Goal: Task Accomplishment & Management: Manage account settings

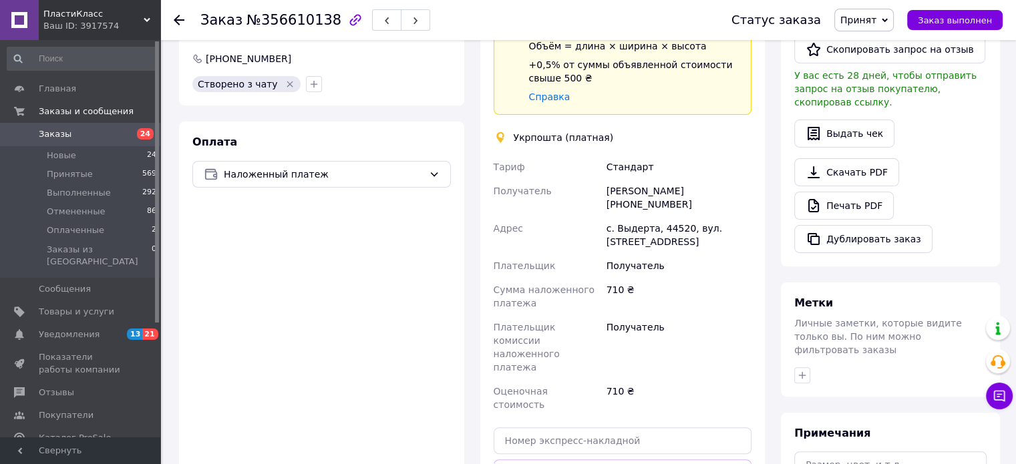
scroll to position [468, 0]
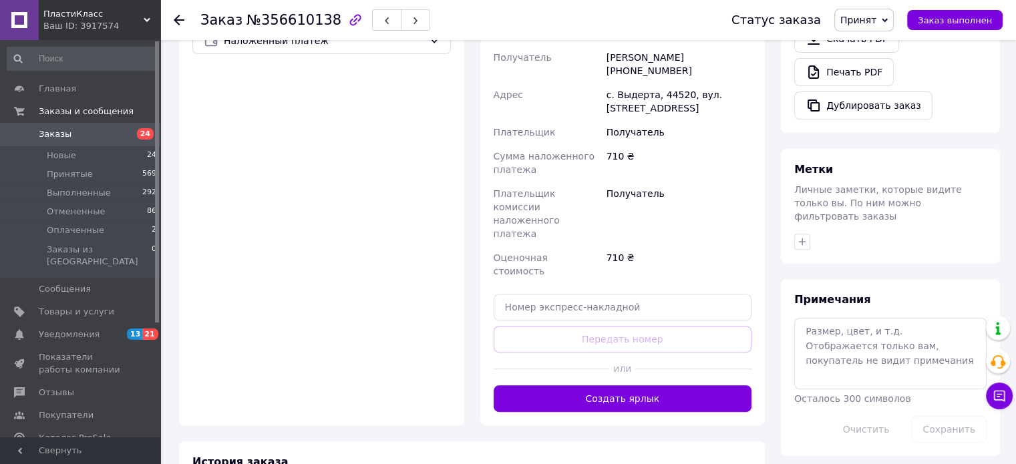
click at [628, 271] on div "Доставка Редактировать Спецтариф Укрпошта Стандарт 35 ₴ — до 30 кг и объёмом до…" at bounding box center [623, 105] width 258 height 613
click at [584, 294] on input "text" at bounding box center [623, 307] width 258 height 27
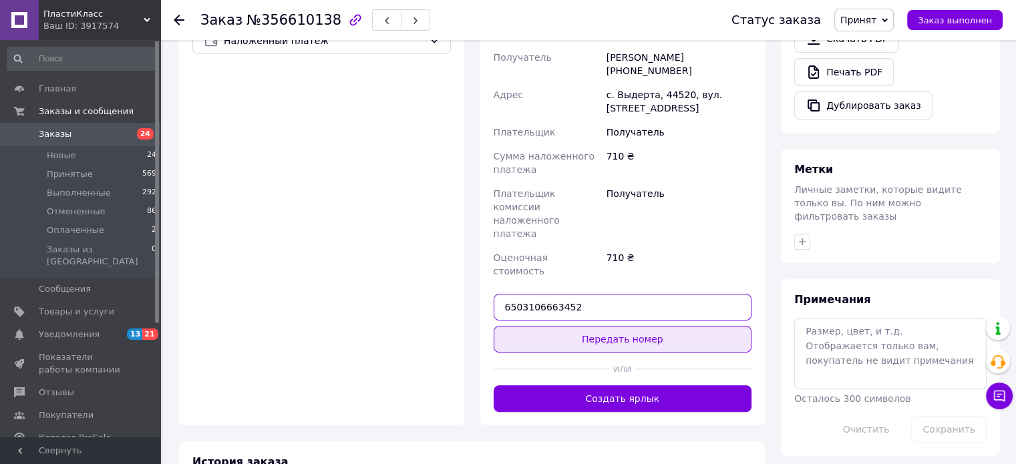
type input "6503106663452"
click at [585, 326] on button "Передать номер" at bounding box center [623, 339] width 258 height 27
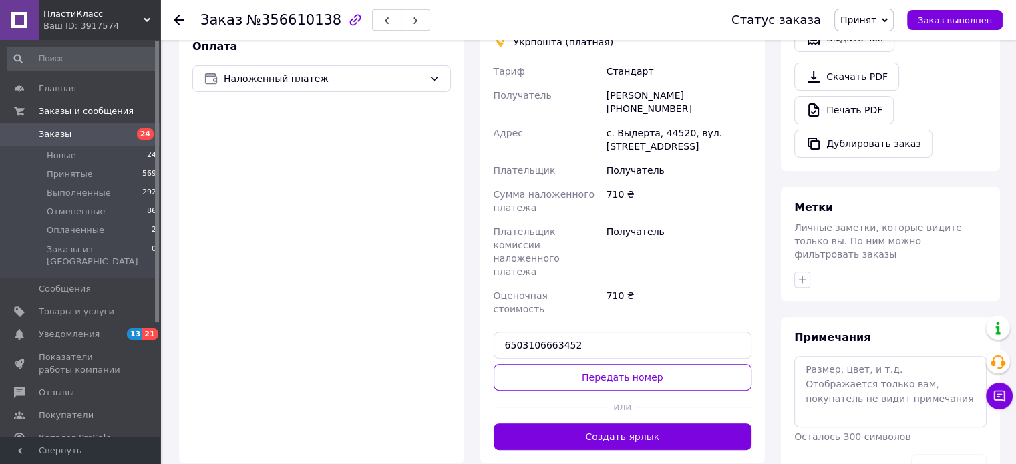
scroll to position [401, 0]
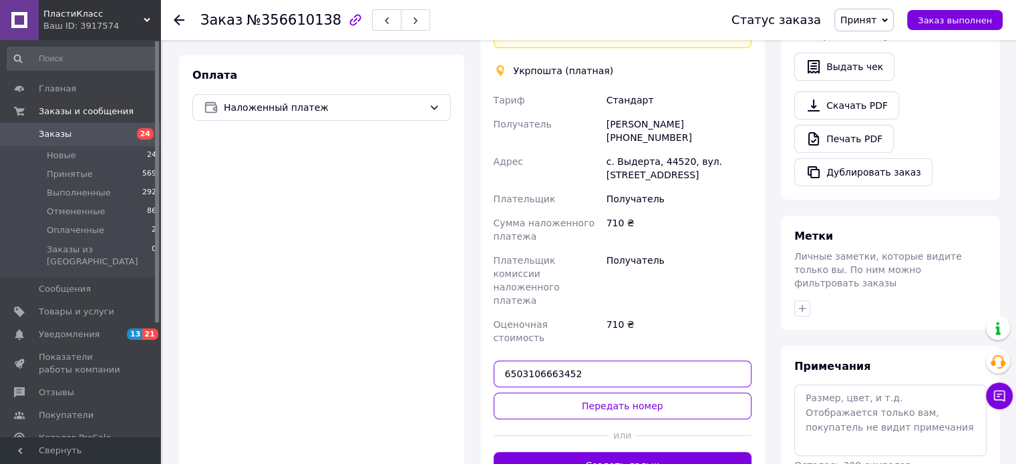
click at [592, 361] on input "6503106663452" at bounding box center [623, 374] width 258 height 27
type input "6503106663452"
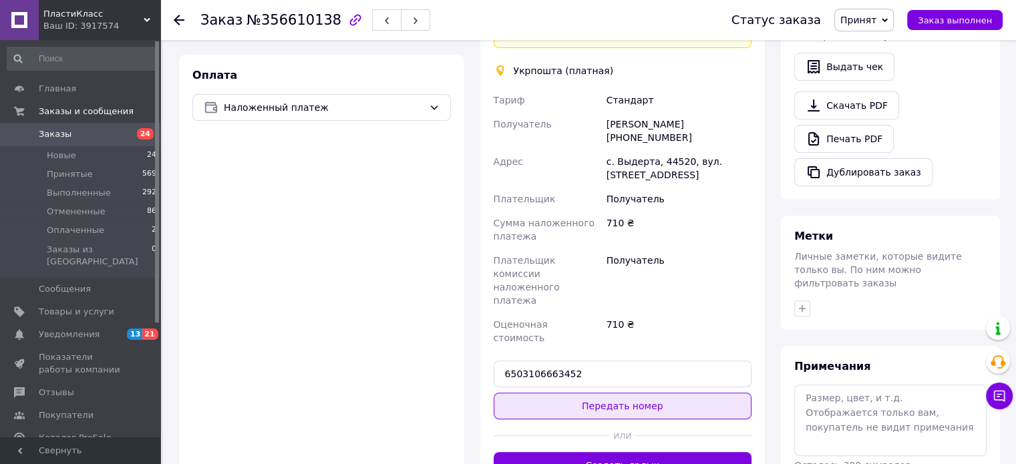
click at [610, 393] on button "Передать номер" at bounding box center [623, 406] width 258 height 27
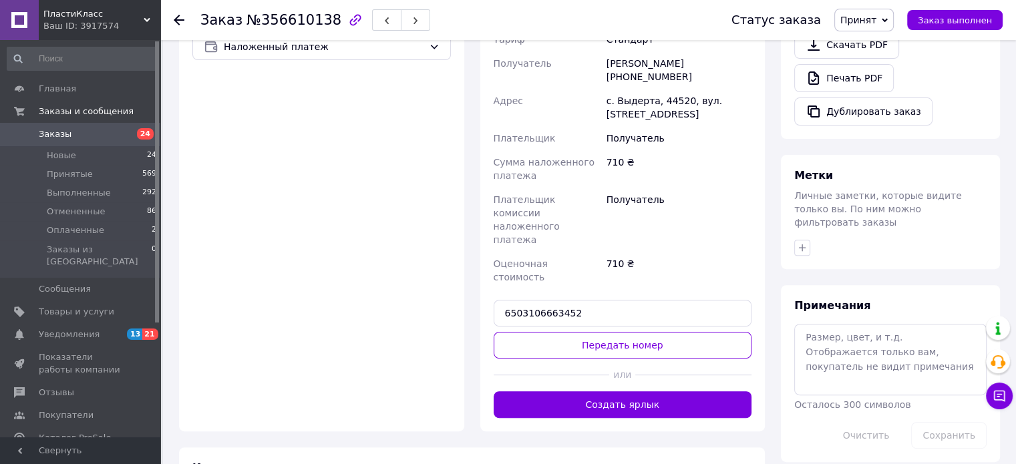
scroll to position [468, 0]
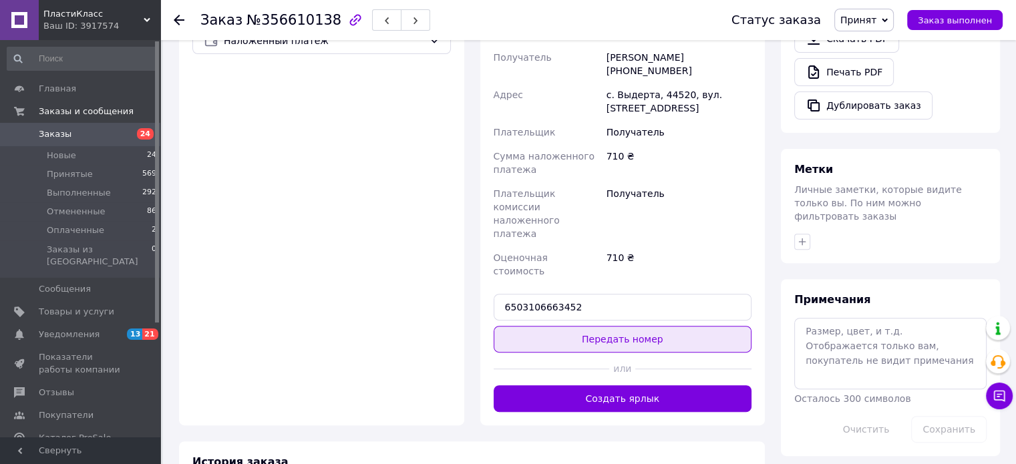
click at [635, 326] on button "Передать номер" at bounding box center [623, 339] width 258 height 27
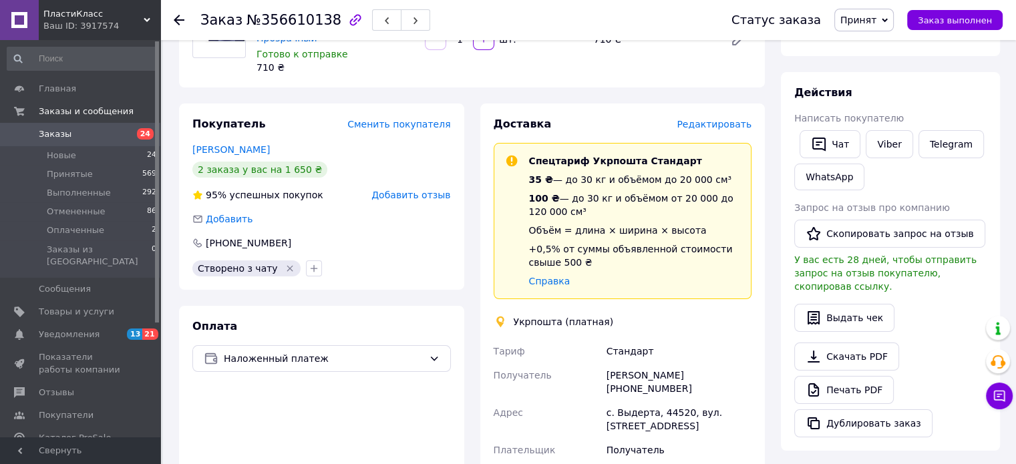
scroll to position [134, 0]
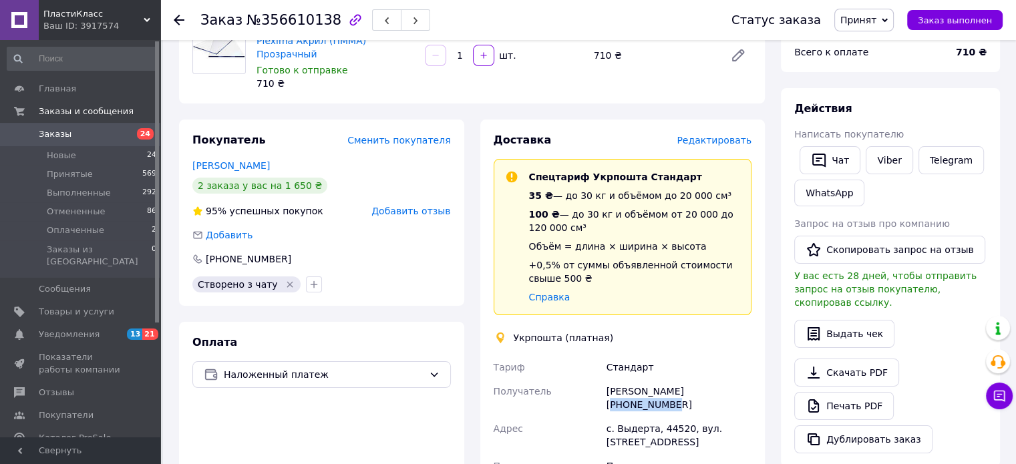
drag, startPoint x: 730, startPoint y: 377, endPoint x: 675, endPoint y: 377, distance: 54.8
click at [675, 379] on div "Сергій Ліпич +380969010833" at bounding box center [679, 397] width 150 height 37
copy div "80969010833"
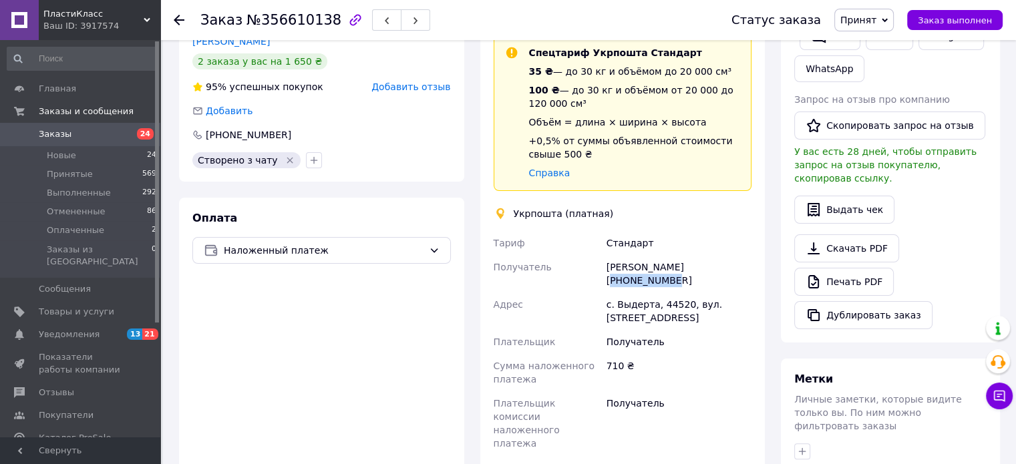
scroll to position [401, 0]
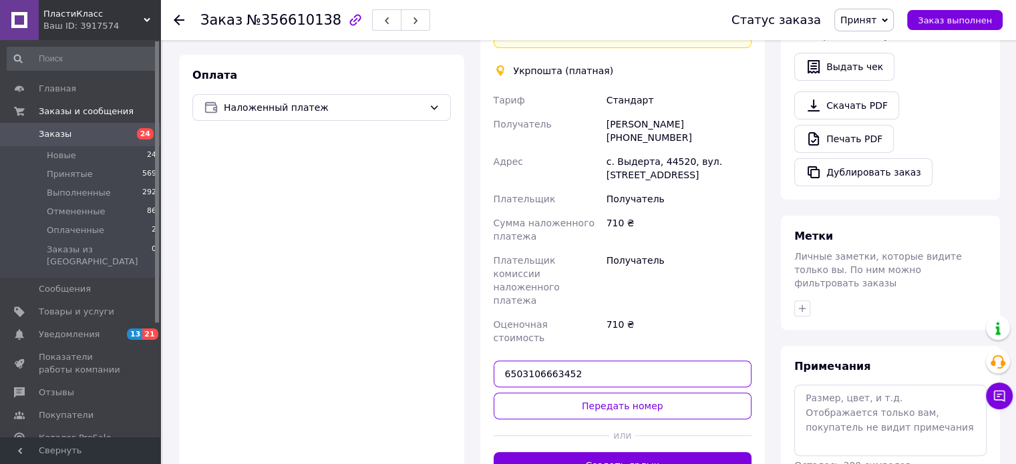
click at [590, 361] on input "6503106663452" at bounding box center [623, 374] width 258 height 27
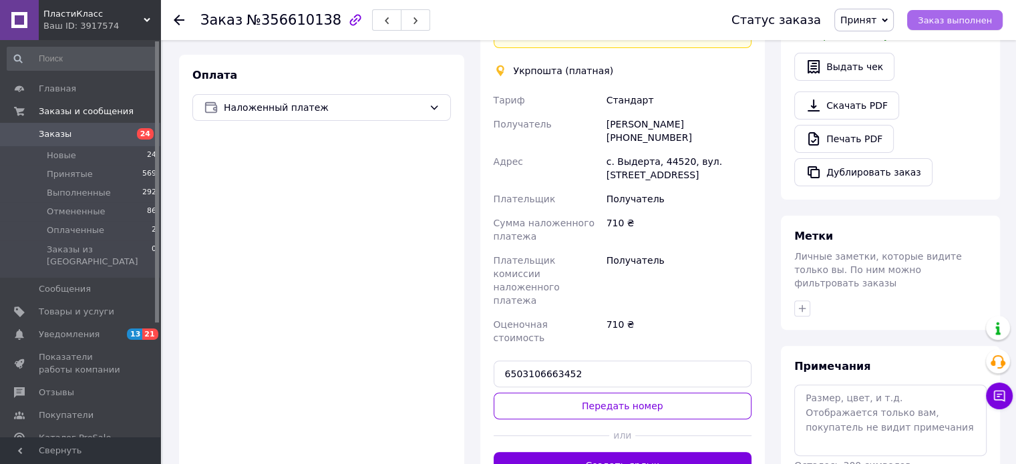
click at [956, 23] on span "Заказ выполнен" at bounding box center [955, 20] width 74 height 10
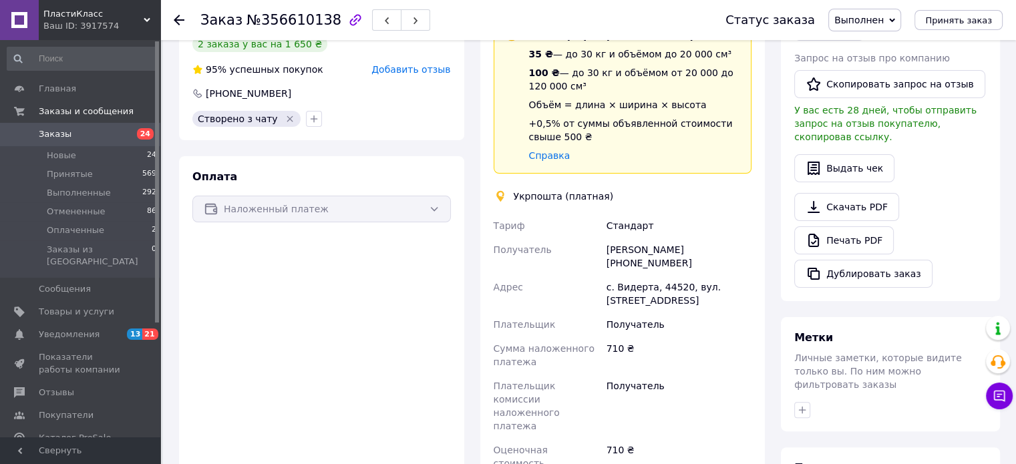
scroll to position [243, 0]
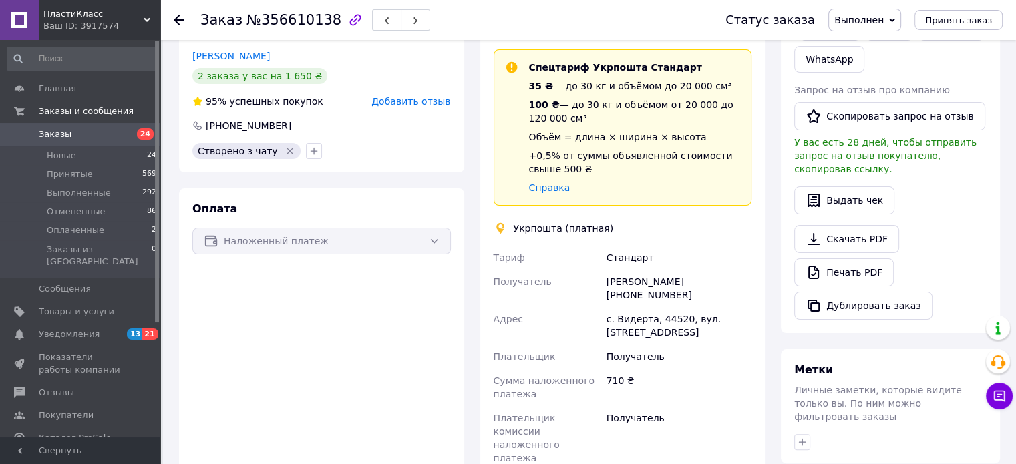
click at [85, 23] on div "Ваш ID: 3917574" at bounding box center [101, 26] width 117 height 12
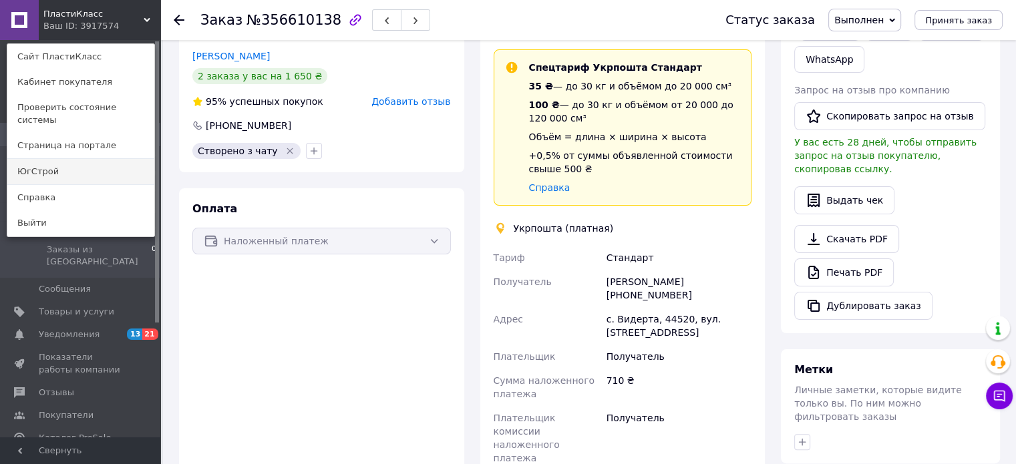
click at [63, 160] on link "ЮгСтрой" at bounding box center [80, 171] width 147 height 25
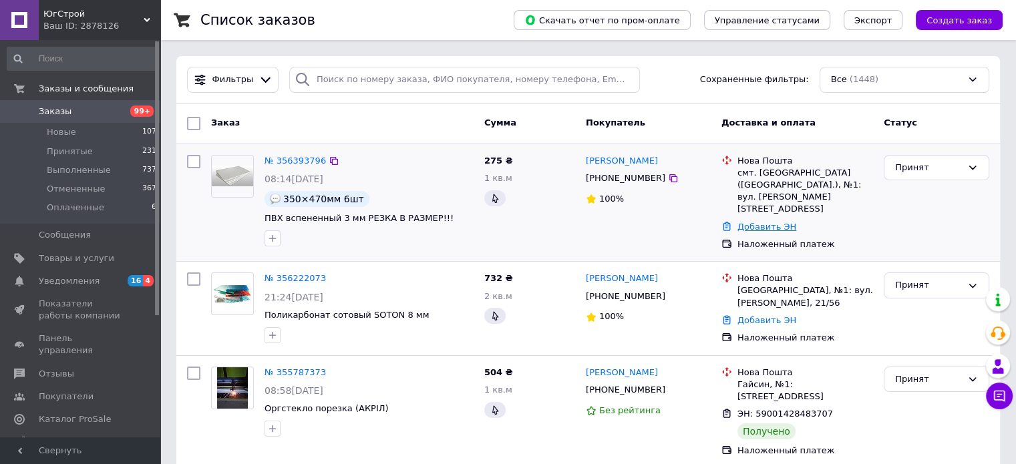
click at [751, 222] on link "Добавить ЭН" at bounding box center [766, 227] width 59 height 10
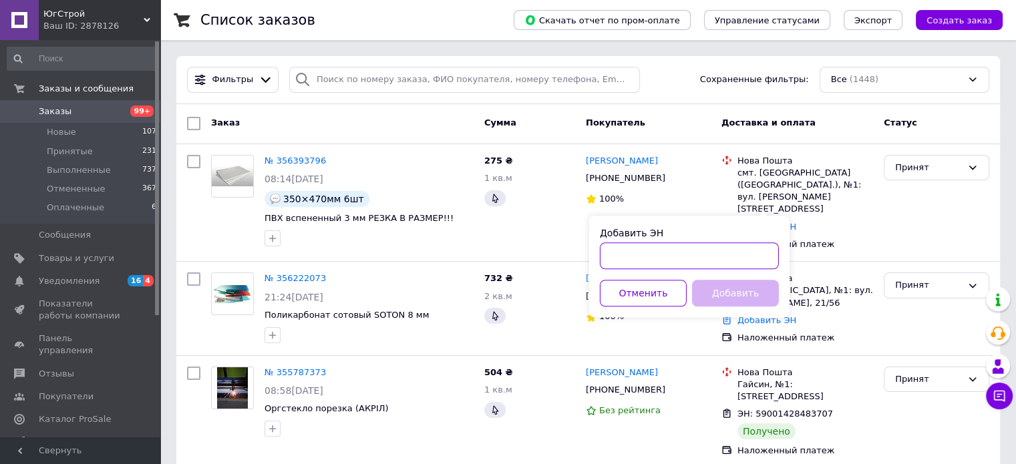
click at [660, 256] on input "Добавить ЭН" at bounding box center [689, 255] width 179 height 27
type input "59001432247669"
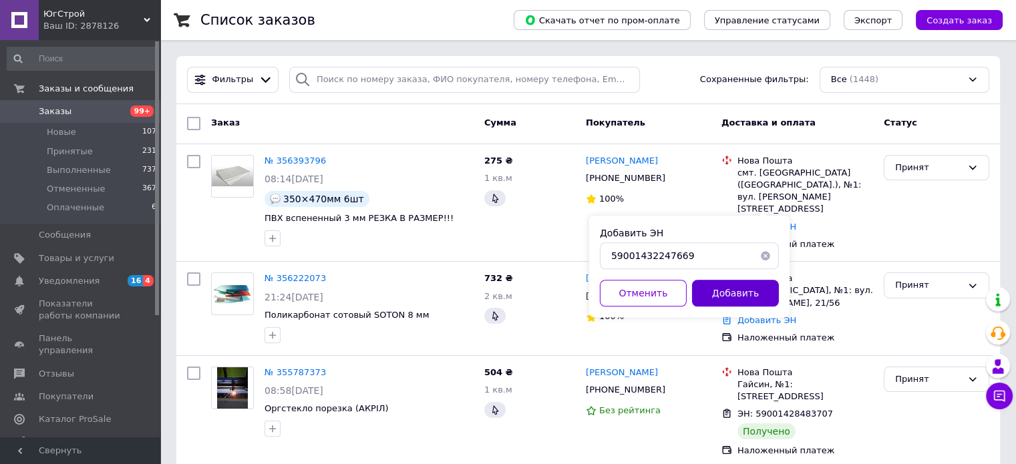
click at [736, 299] on button "Добавить" at bounding box center [735, 293] width 87 height 27
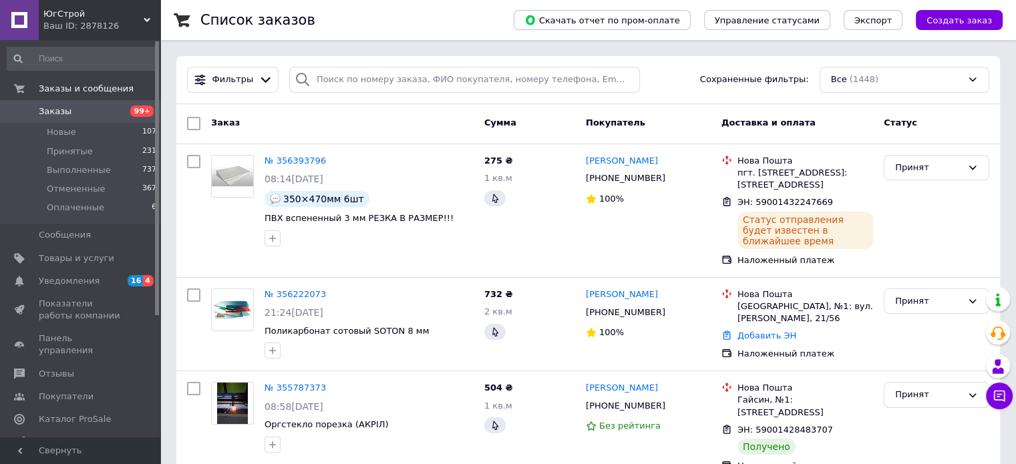
click at [69, 22] on div "Ваш ID: 2878126" at bounding box center [101, 26] width 117 height 12
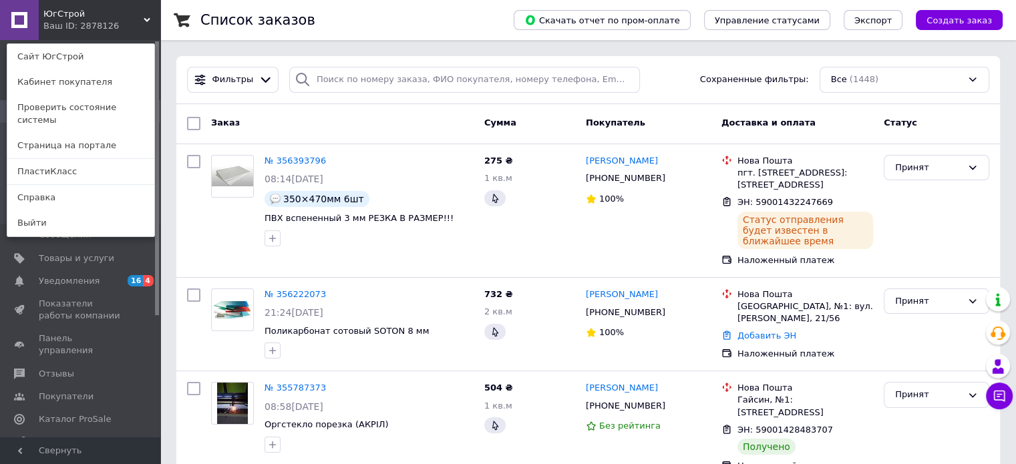
click at [79, 15] on span "ЮгСтрой" at bounding box center [93, 14] width 100 height 12
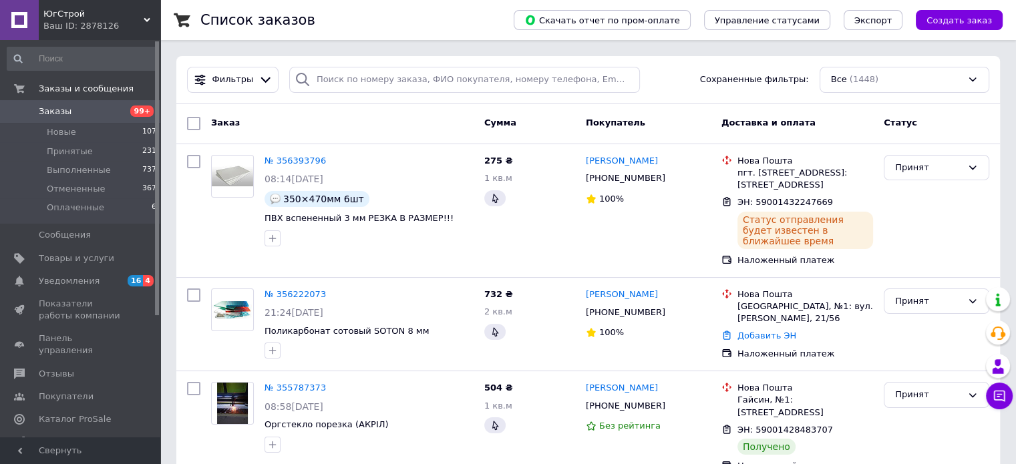
click at [76, 26] on div "Ваш ID: 2878126" at bounding box center [101, 26] width 117 height 12
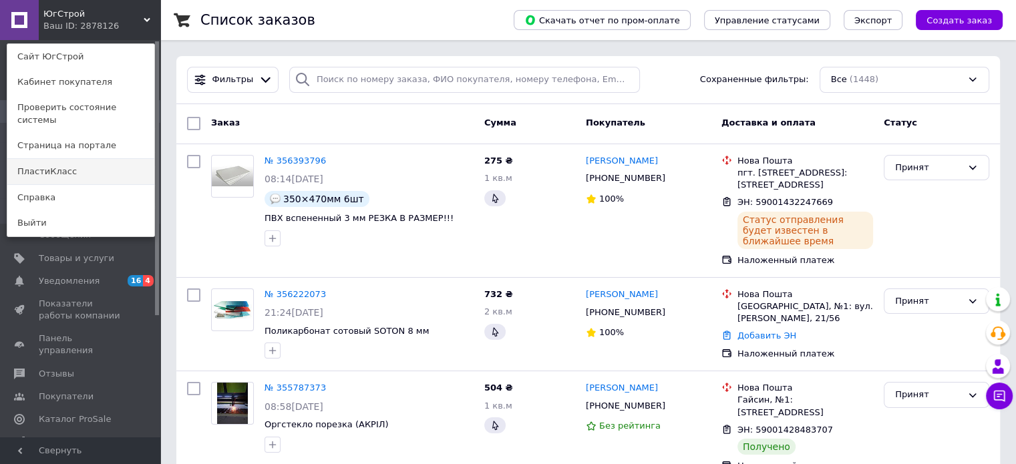
click at [51, 162] on link "ПластиКласс" at bounding box center [80, 171] width 147 height 25
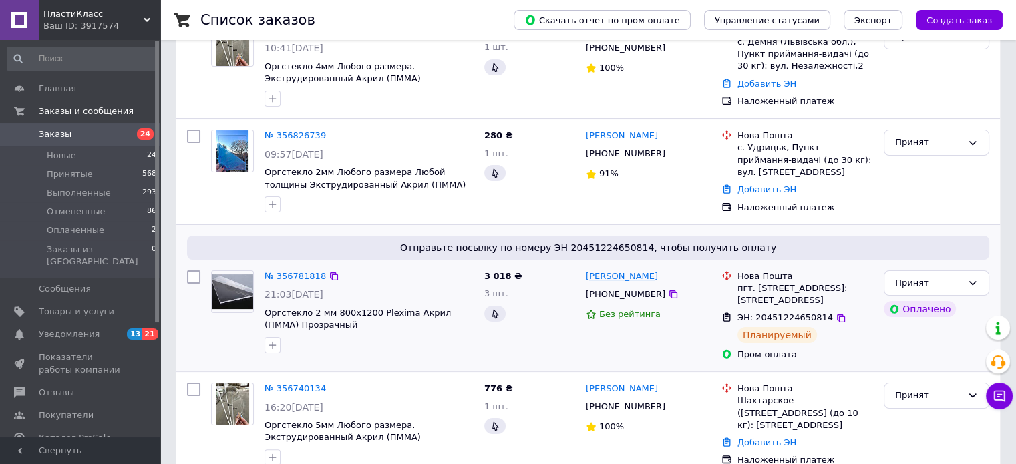
scroll to position [134, 0]
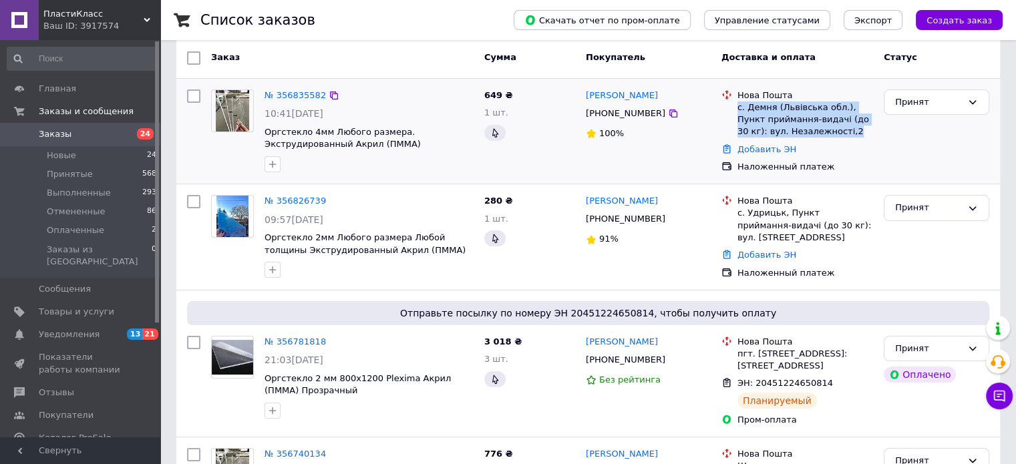
drag, startPoint x: 818, startPoint y: 130, endPoint x: 735, endPoint y: 112, distance: 84.3
click at [735, 112] on div "Нова Пошта с. Демня (Львівська обл.), Пункт приймання-видачі (до 30 кг): вул. Н…" at bounding box center [805, 113] width 141 height 49
copy div "с. Демня (Львівська обл.), Пункт приймання-видачі (до 30 кг): вул. Незалежності…"
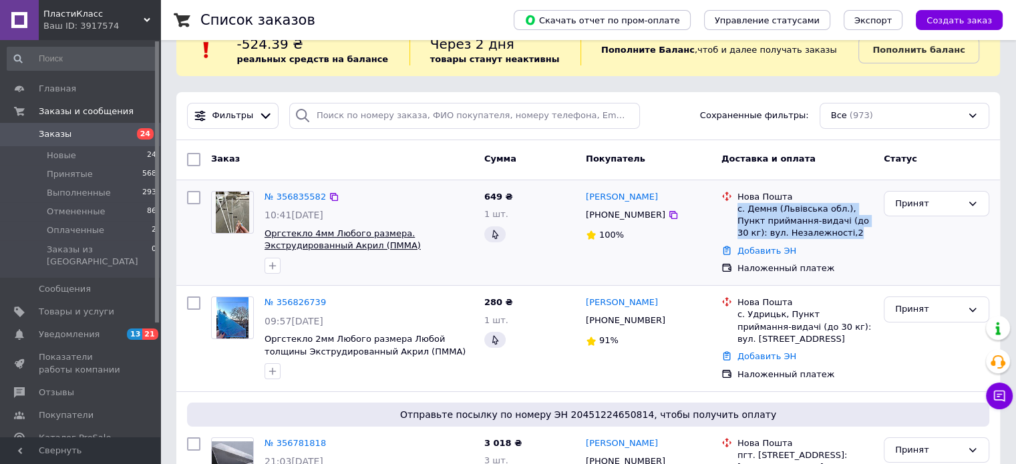
scroll to position [0, 0]
